Goal: Transaction & Acquisition: Purchase product/service

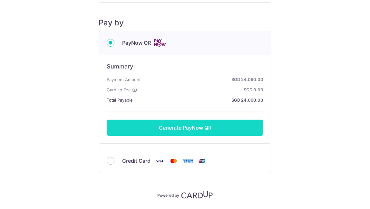
scroll to position [87, 0]
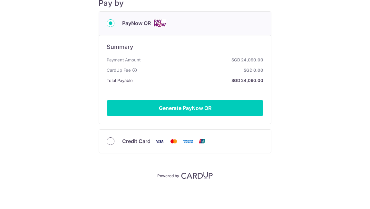
click at [108, 142] on input "Credit Card" at bounding box center [111, 141] width 8 height 8
radio input "true"
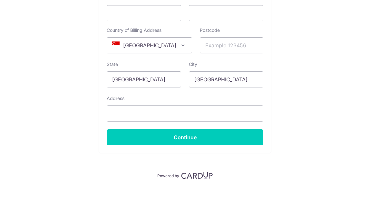
scroll to position [0, 0]
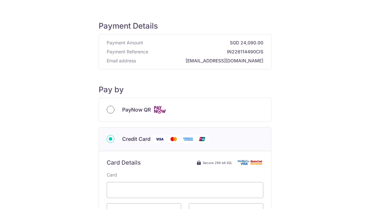
click at [112, 113] on input "PayNow QR" at bounding box center [111, 110] width 8 height 8
radio input "true"
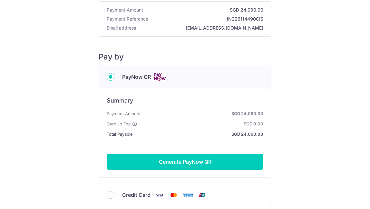
scroll to position [35, 0]
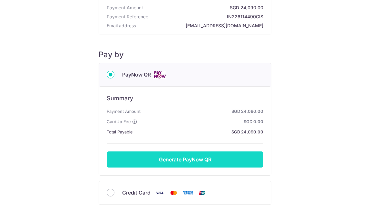
click at [189, 161] on button "Generate PayNow QR" at bounding box center [185, 160] width 156 height 16
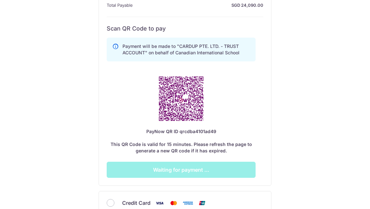
scroll to position [224, 0]
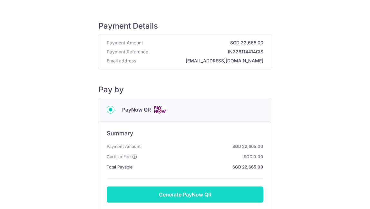
click at [177, 188] on button "Generate PayNow QR" at bounding box center [185, 195] width 156 height 16
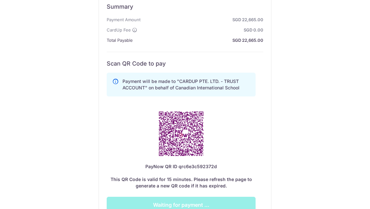
scroll to position [159, 0]
